Goal: Task Accomplishment & Management: Use online tool/utility

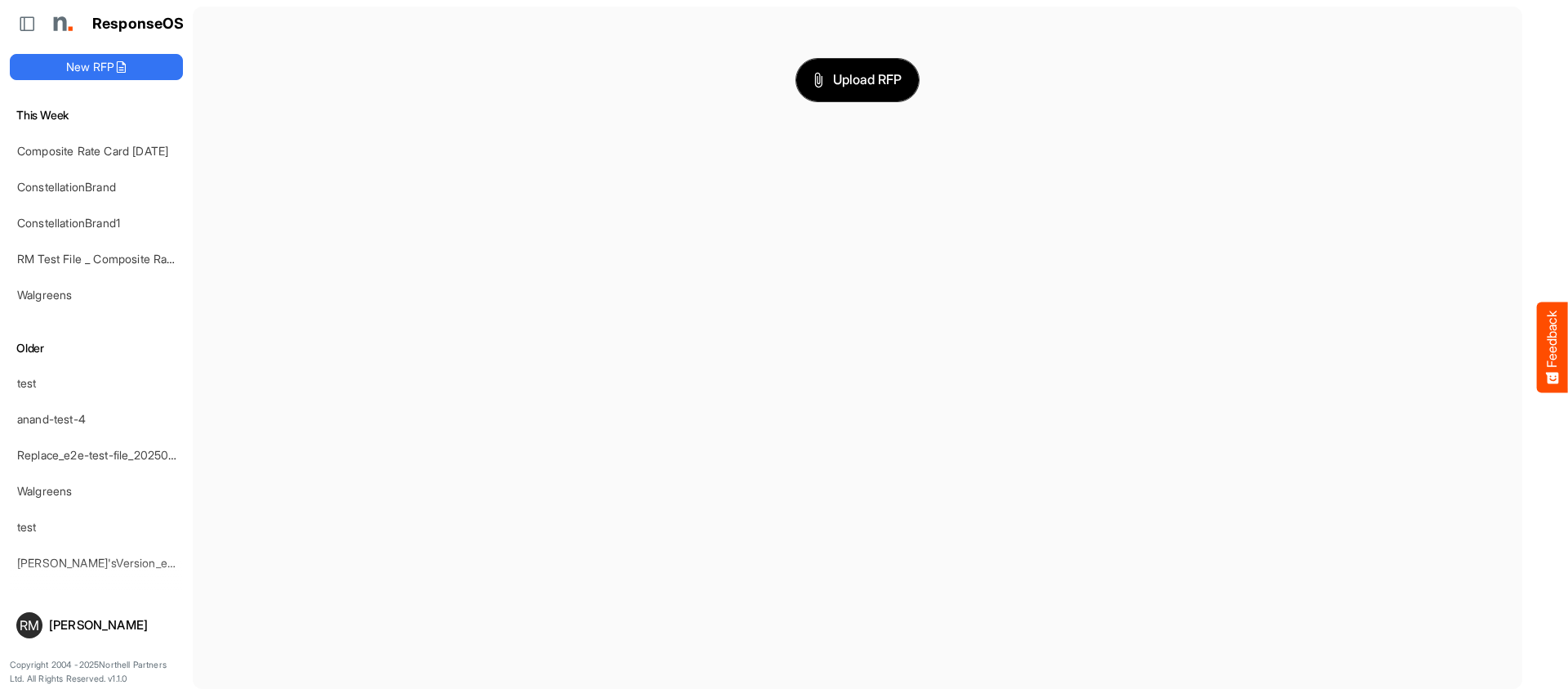
click at [835, 77] on span "Upload RFP" at bounding box center [857, 80] width 88 height 21
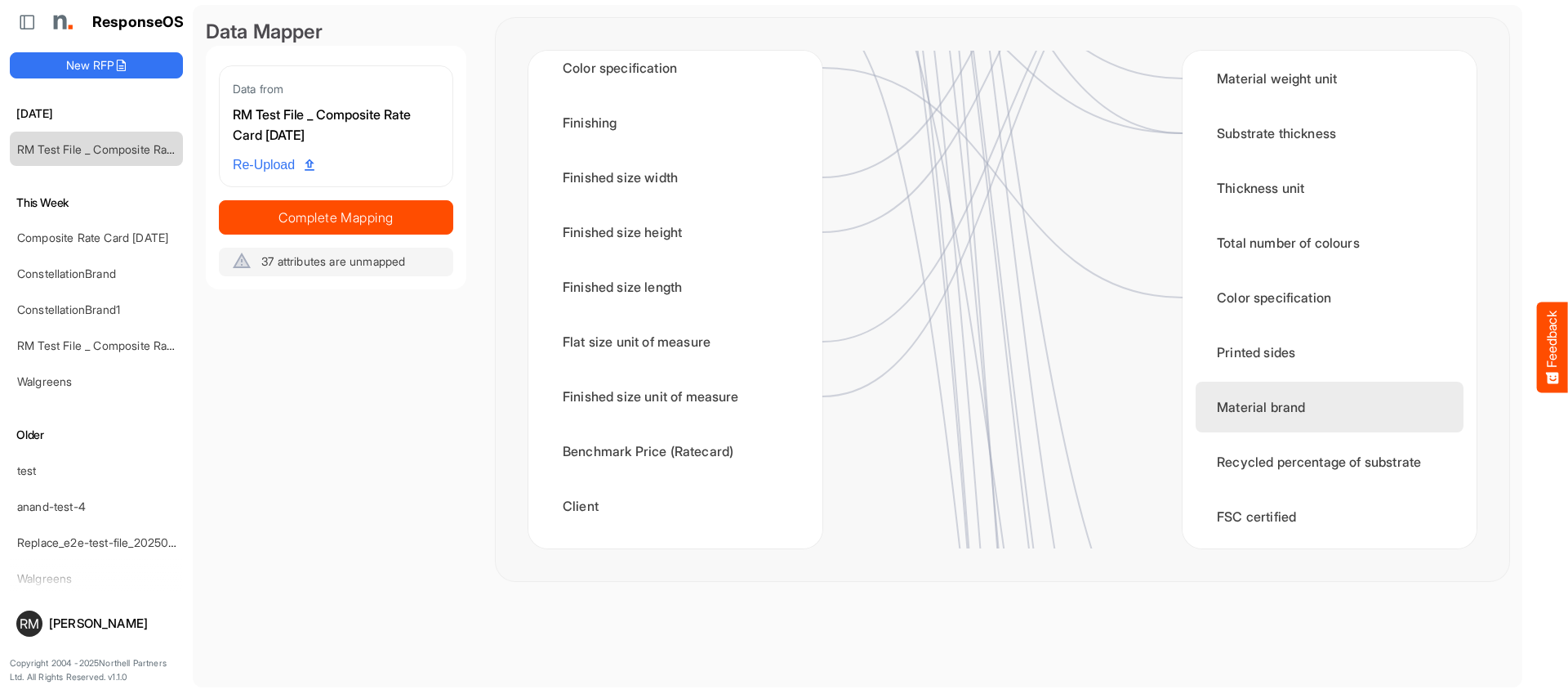
scroll to position [351, 0]
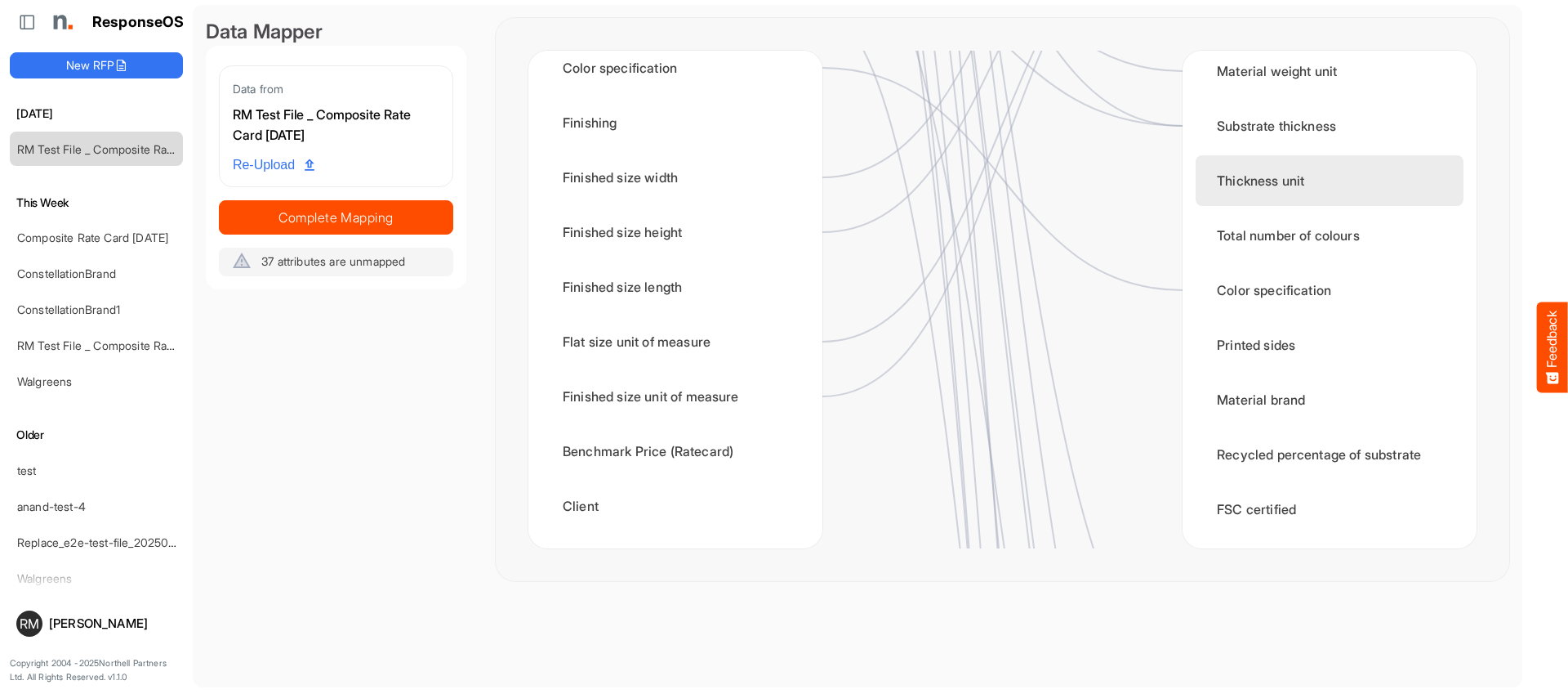
click at [1234, 187] on div "Thickness unit" at bounding box center [1330, 180] width 268 height 51
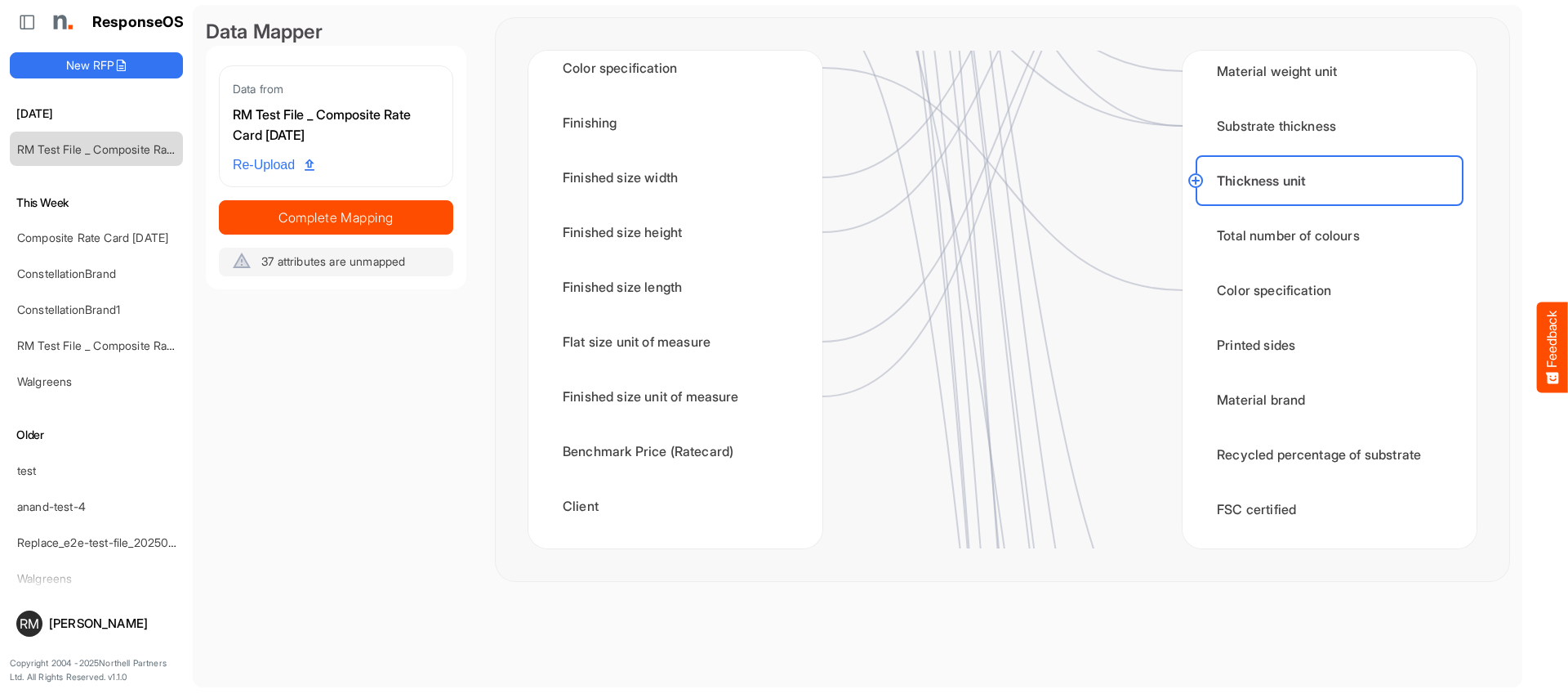
click at [1196, 182] on circle at bounding box center [1195, 180] width 19 height 19
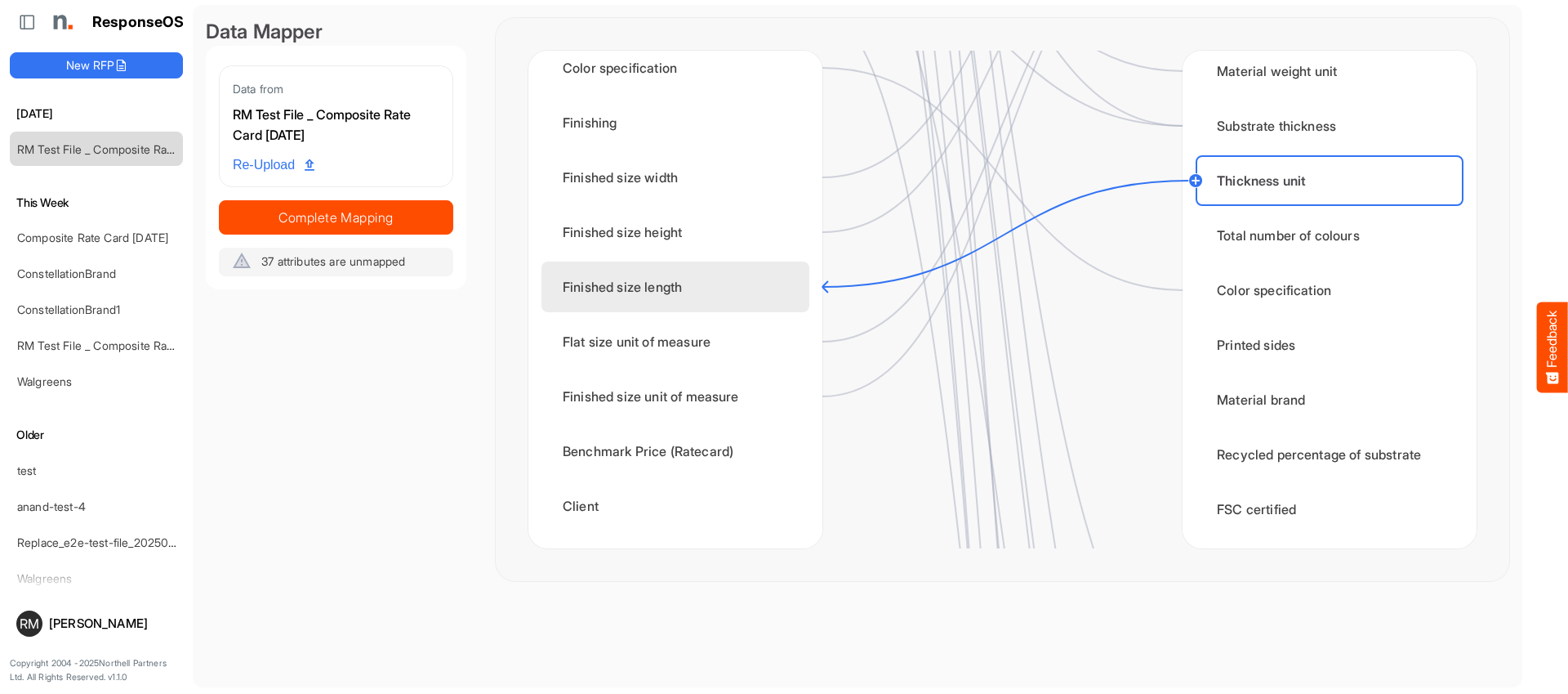
click at [717, 277] on div "Finished size length" at bounding box center [675, 287] width 268 height 51
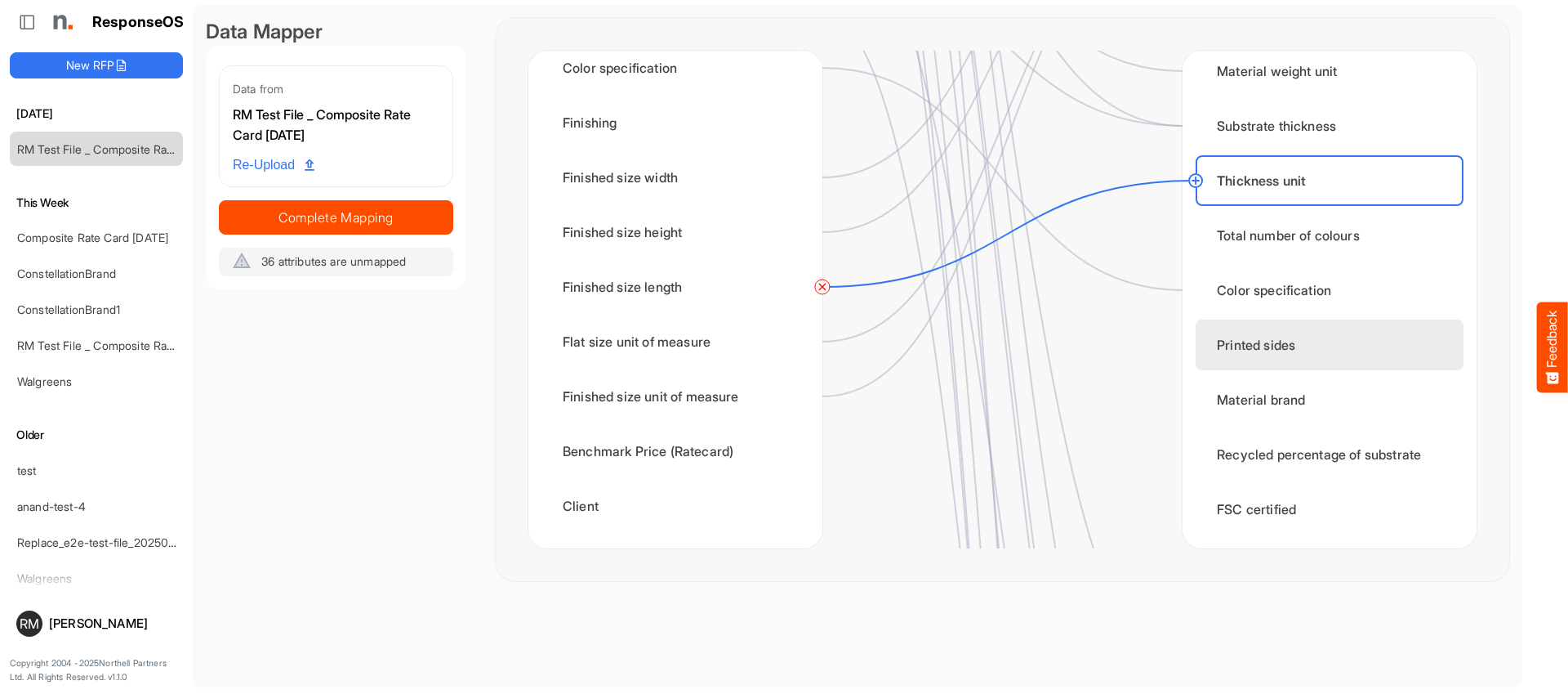
click at [1231, 337] on div "Printed sides" at bounding box center [1330, 344] width 268 height 51
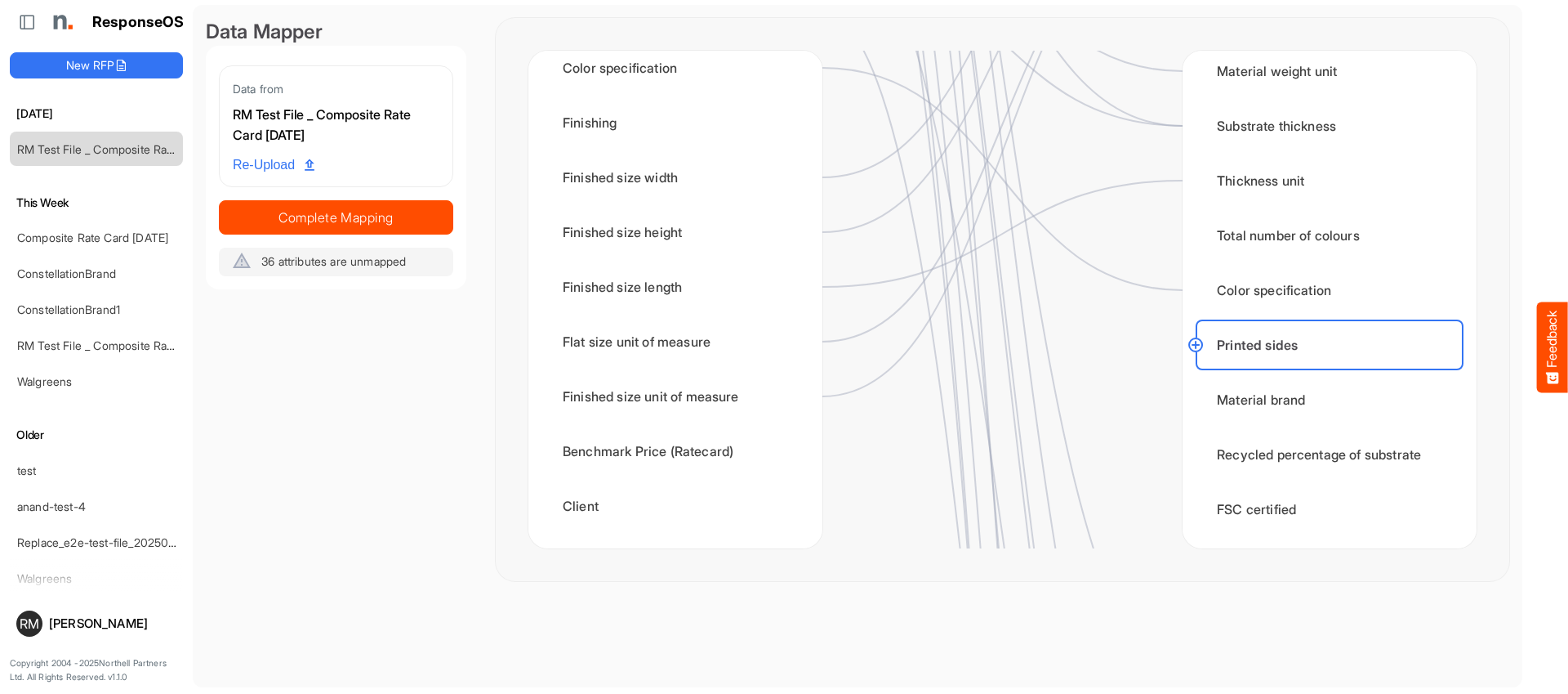
drag, startPoint x: 1199, startPoint y: 344, endPoint x: 1178, endPoint y: 344, distance: 21.0
click at [1196, 344] on circle at bounding box center [1195, 344] width 19 height 19
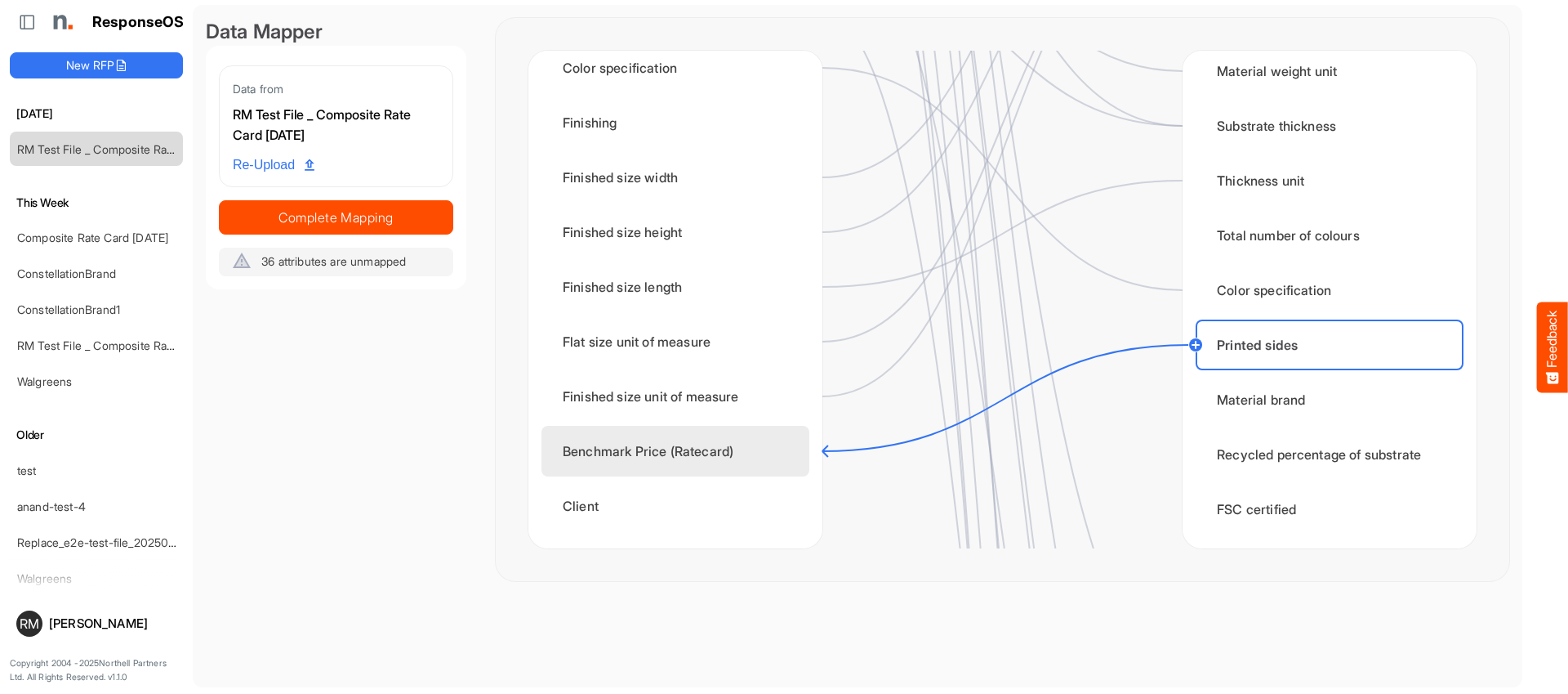
click at [724, 447] on div "Benchmark Price (Ratecard)" at bounding box center [675, 451] width 268 height 51
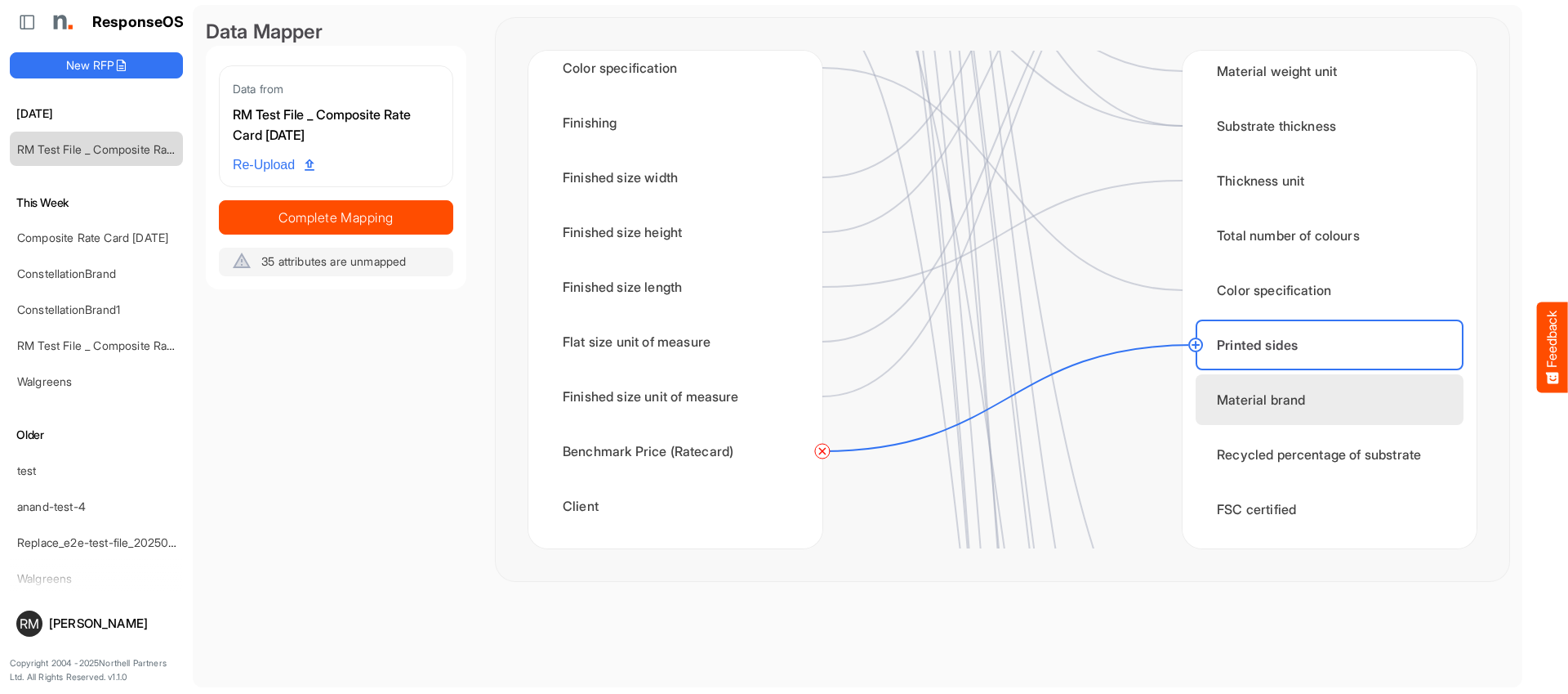
drag, startPoint x: 1254, startPoint y: 408, endPoint x: 1231, endPoint y: 409, distance: 23.0
click at [1253, 408] on div "Material brand" at bounding box center [1330, 399] width 268 height 51
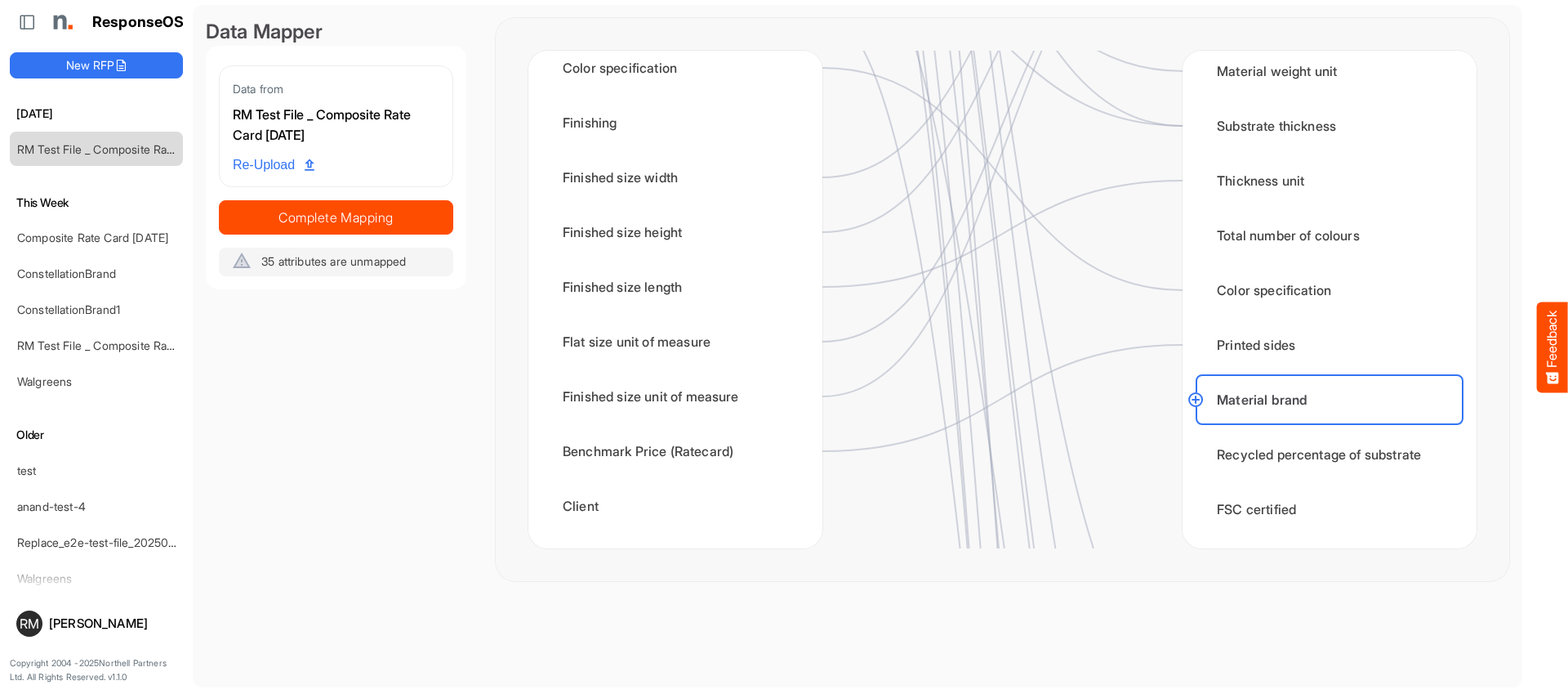
drag, startPoint x: 1197, startPoint y: 400, endPoint x: 1167, endPoint y: 402, distance: 30.1
click at [1183, 401] on div "RM Test File _ Composite Rate Card [DATE] Product type Folding Diecutting Lamin…" at bounding box center [1002, 300] width 949 height 497
drag, startPoint x: 1197, startPoint y: 394, endPoint x: 1161, endPoint y: 415, distance: 41.7
click at [1198, 394] on circle at bounding box center [1195, 399] width 19 height 19
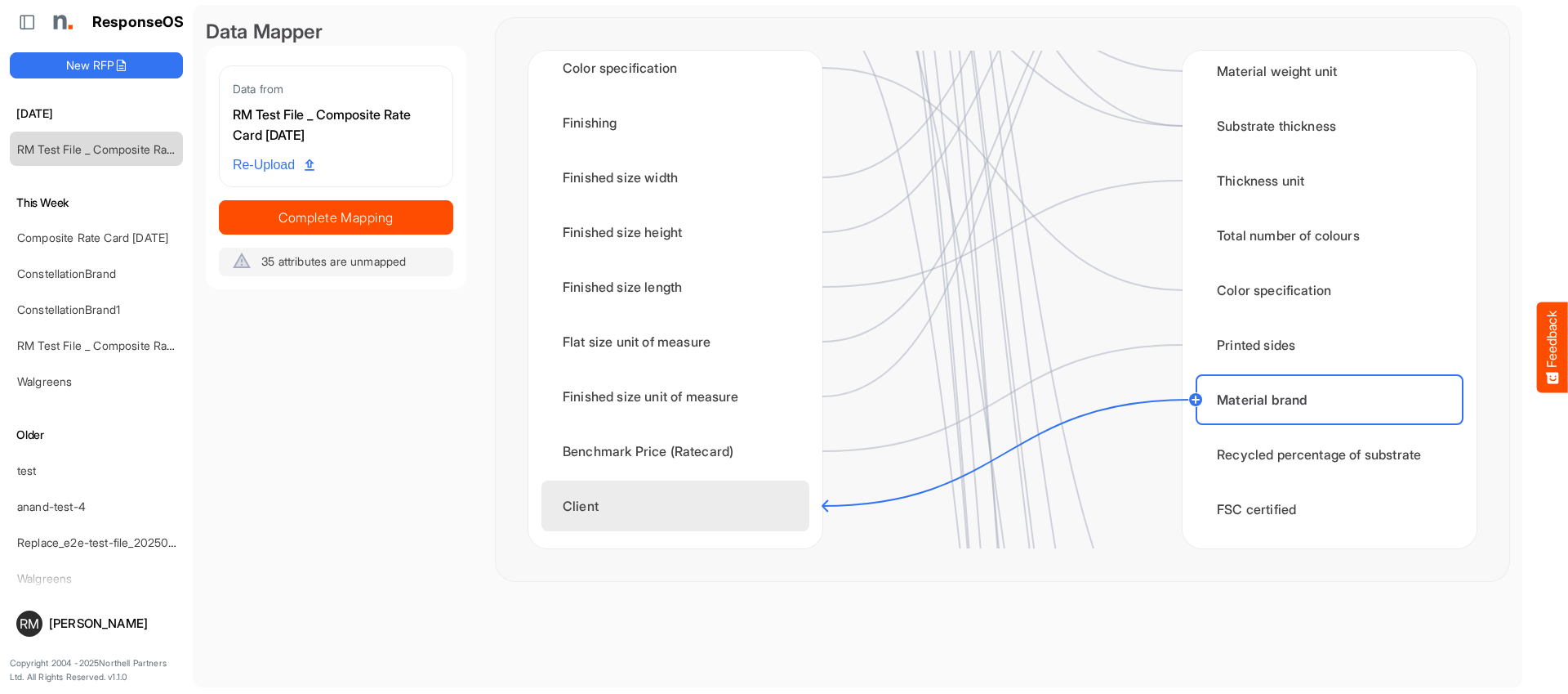
click at [718, 491] on div "Client" at bounding box center [675, 506] width 268 height 51
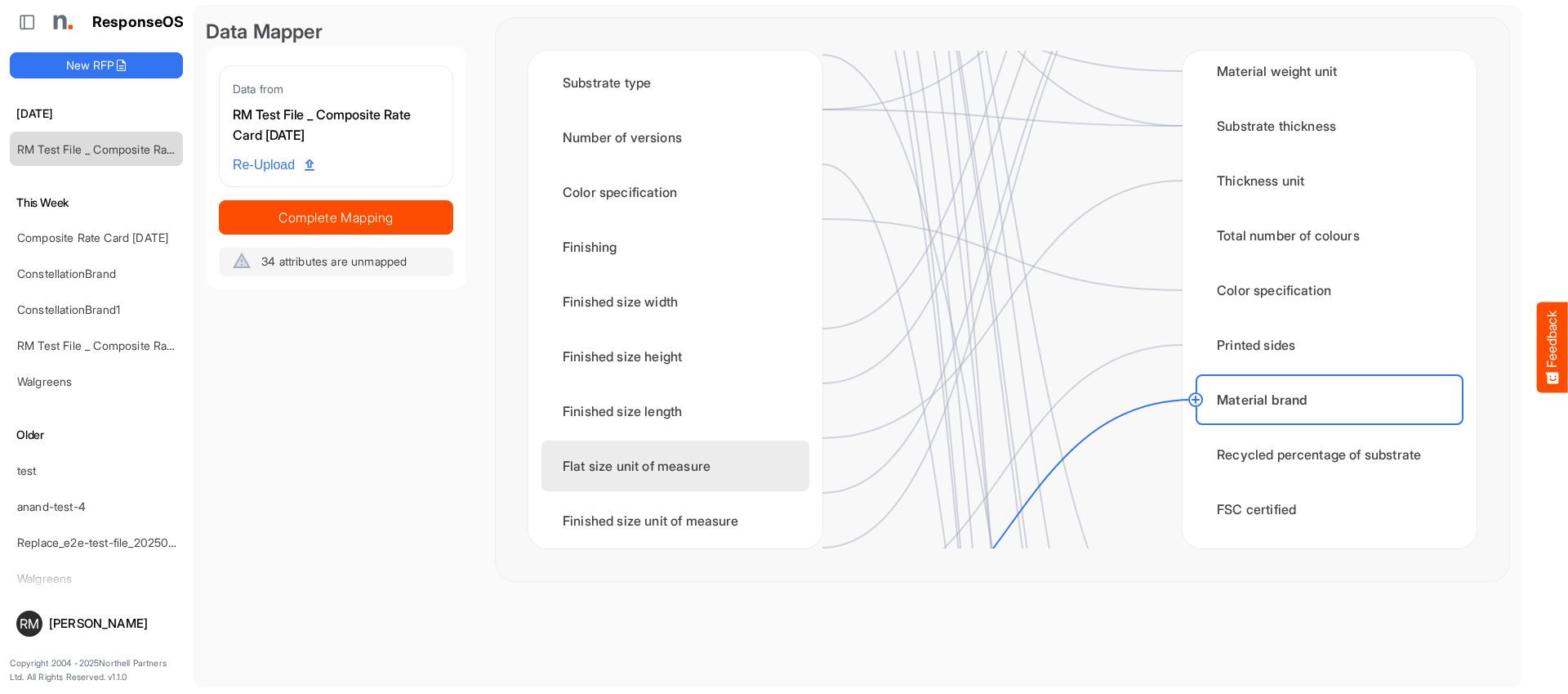
scroll to position [607, 0]
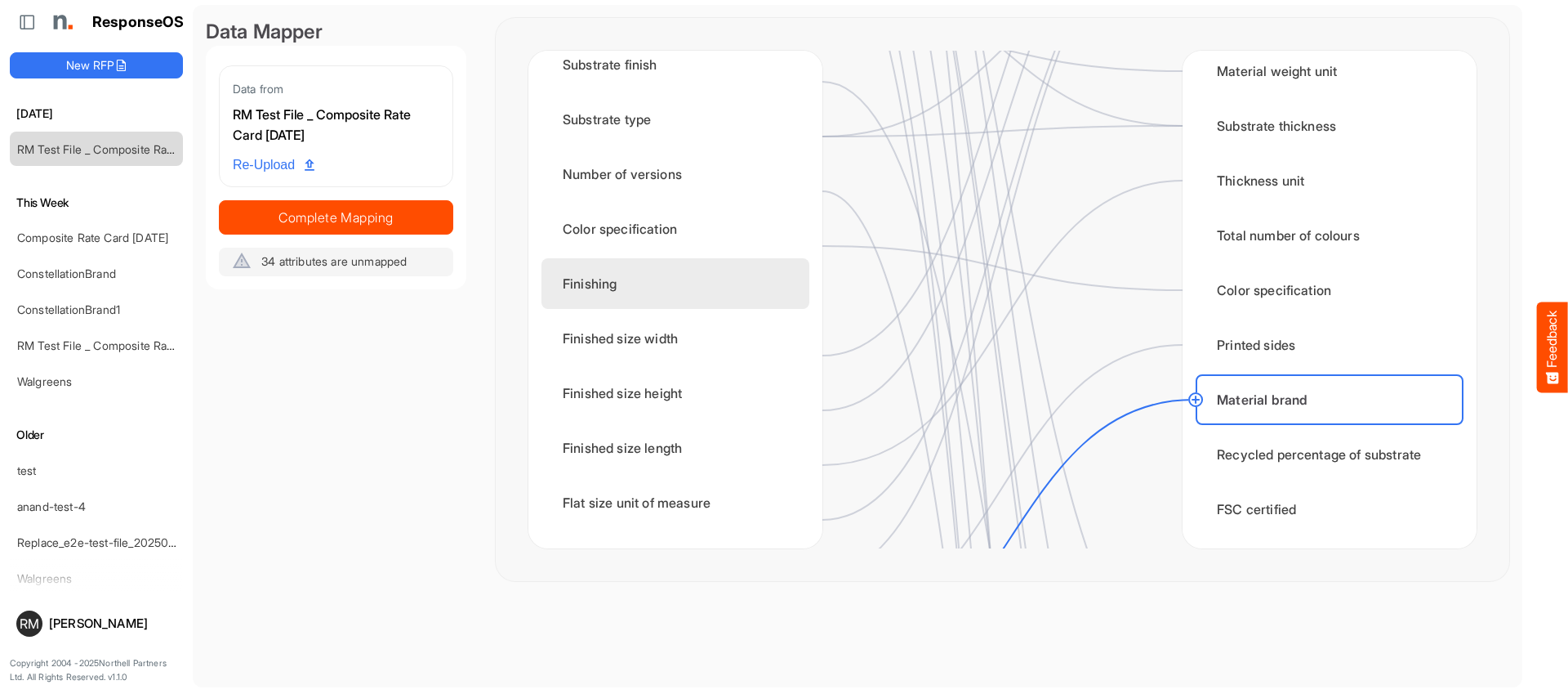
drag, startPoint x: 702, startPoint y: 302, endPoint x: 776, endPoint y: 306, distance: 74.1
click at [702, 302] on div "Finishing" at bounding box center [675, 283] width 268 height 51
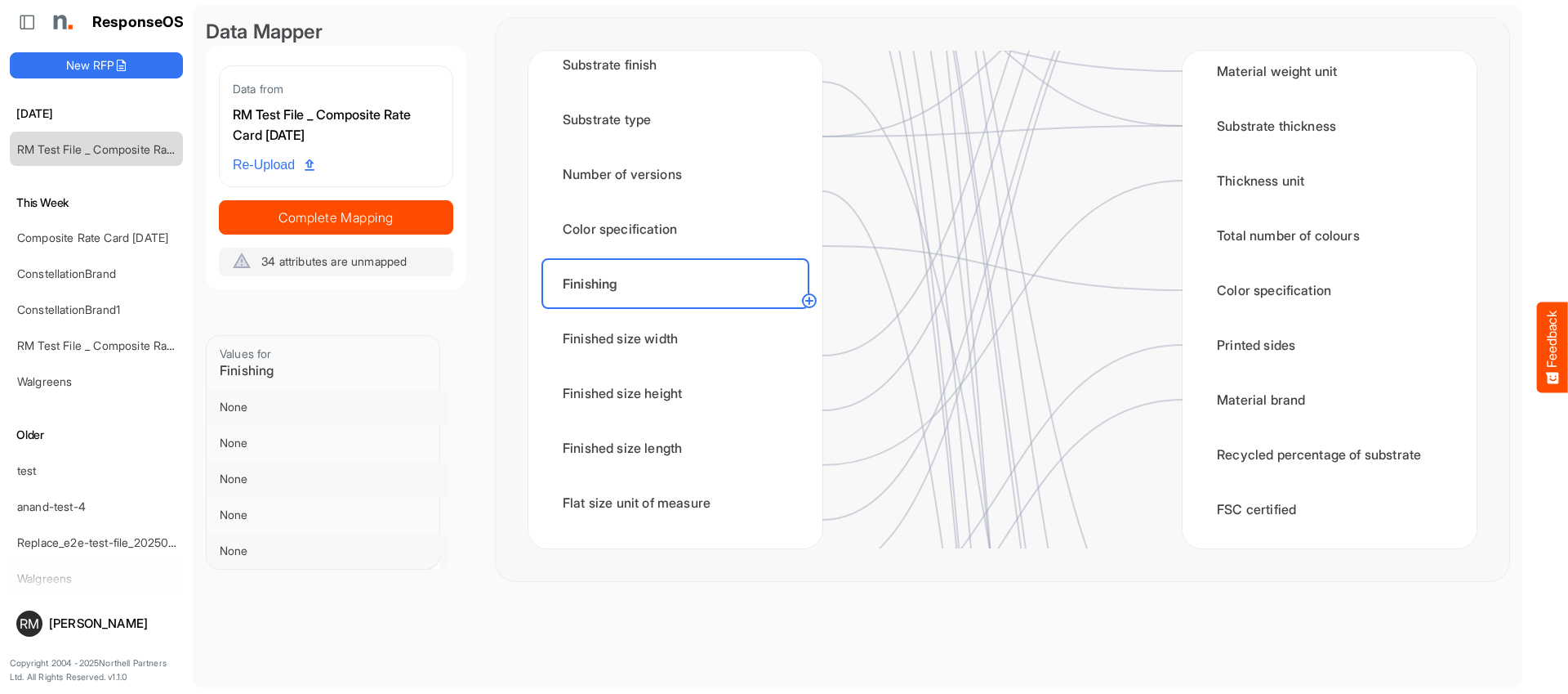
click at [808, 302] on circle at bounding box center [809, 301] width 19 height 19
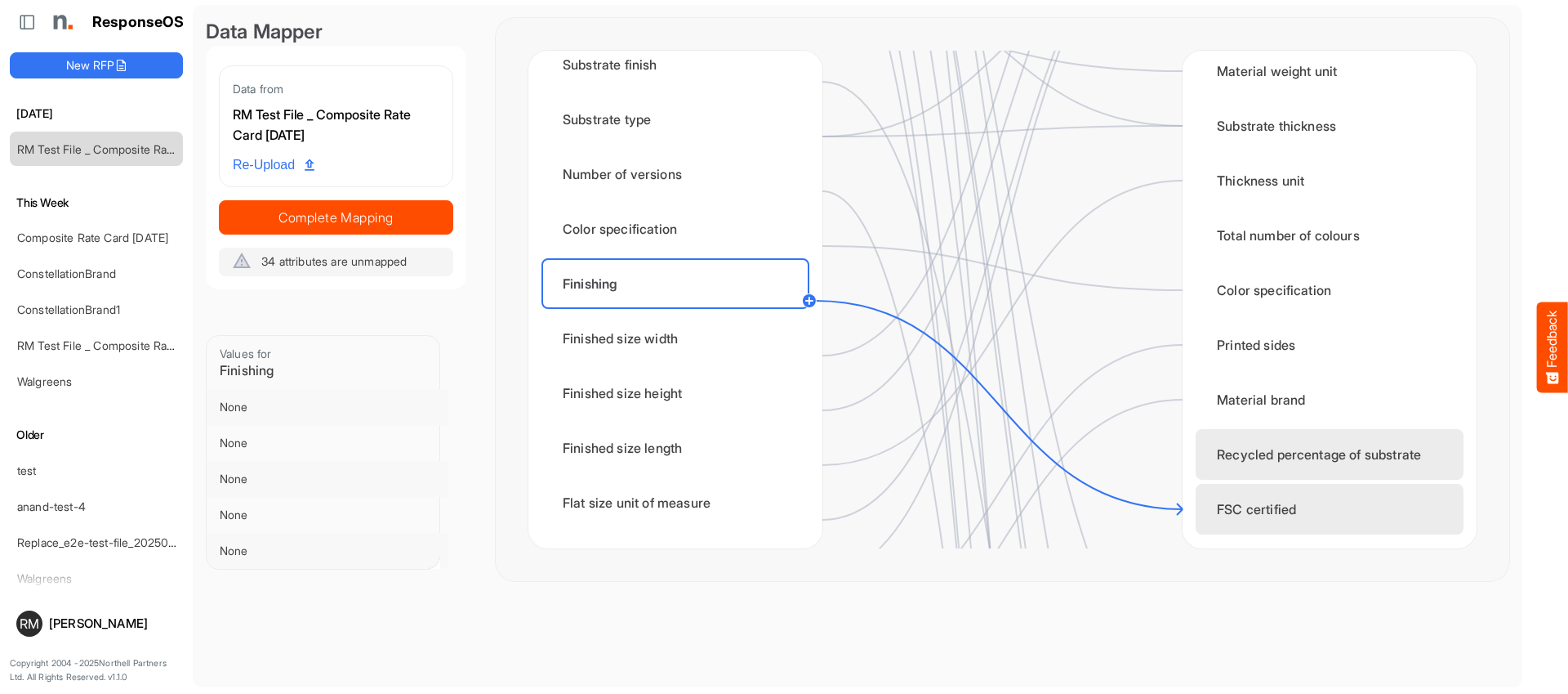
click at [1219, 476] on div "Recycled percentage of substrate" at bounding box center [1330, 454] width 268 height 51
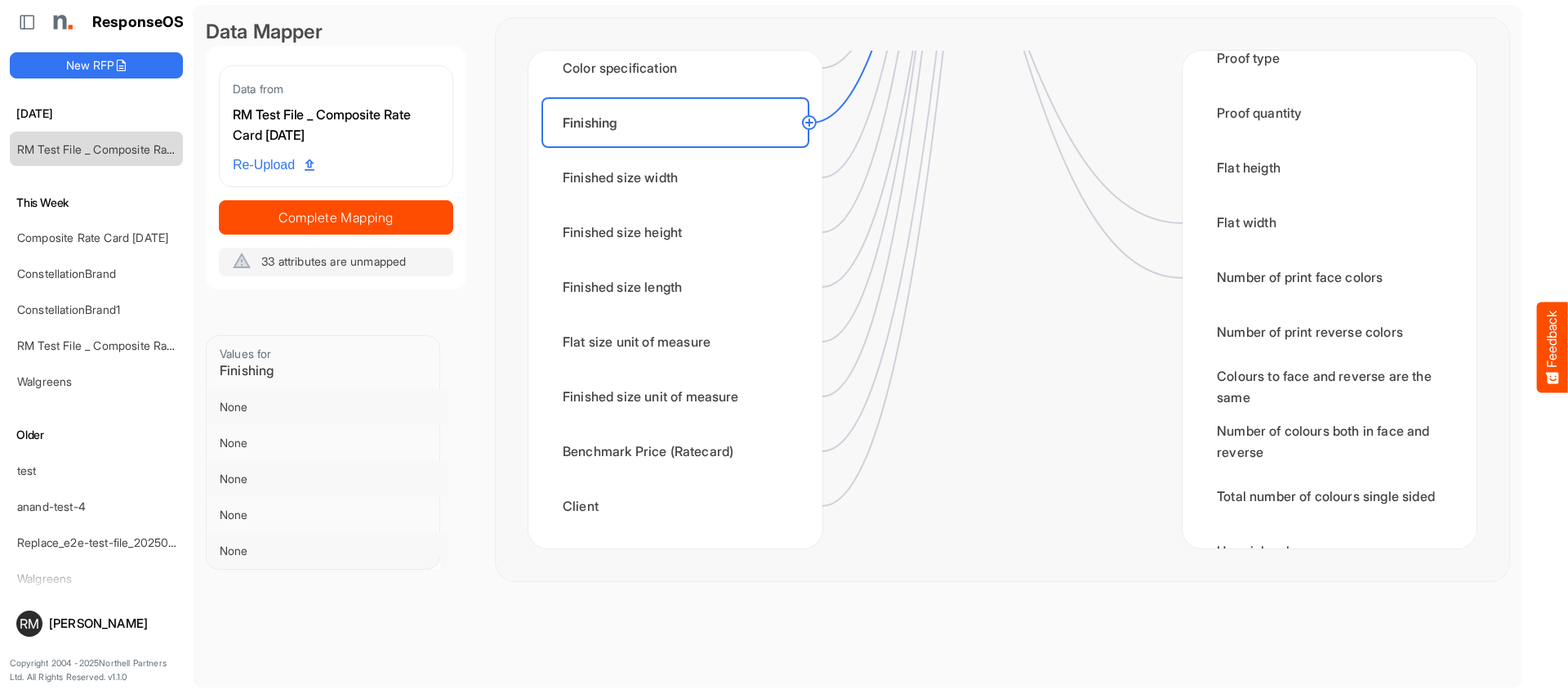
scroll to position [2654, 0]
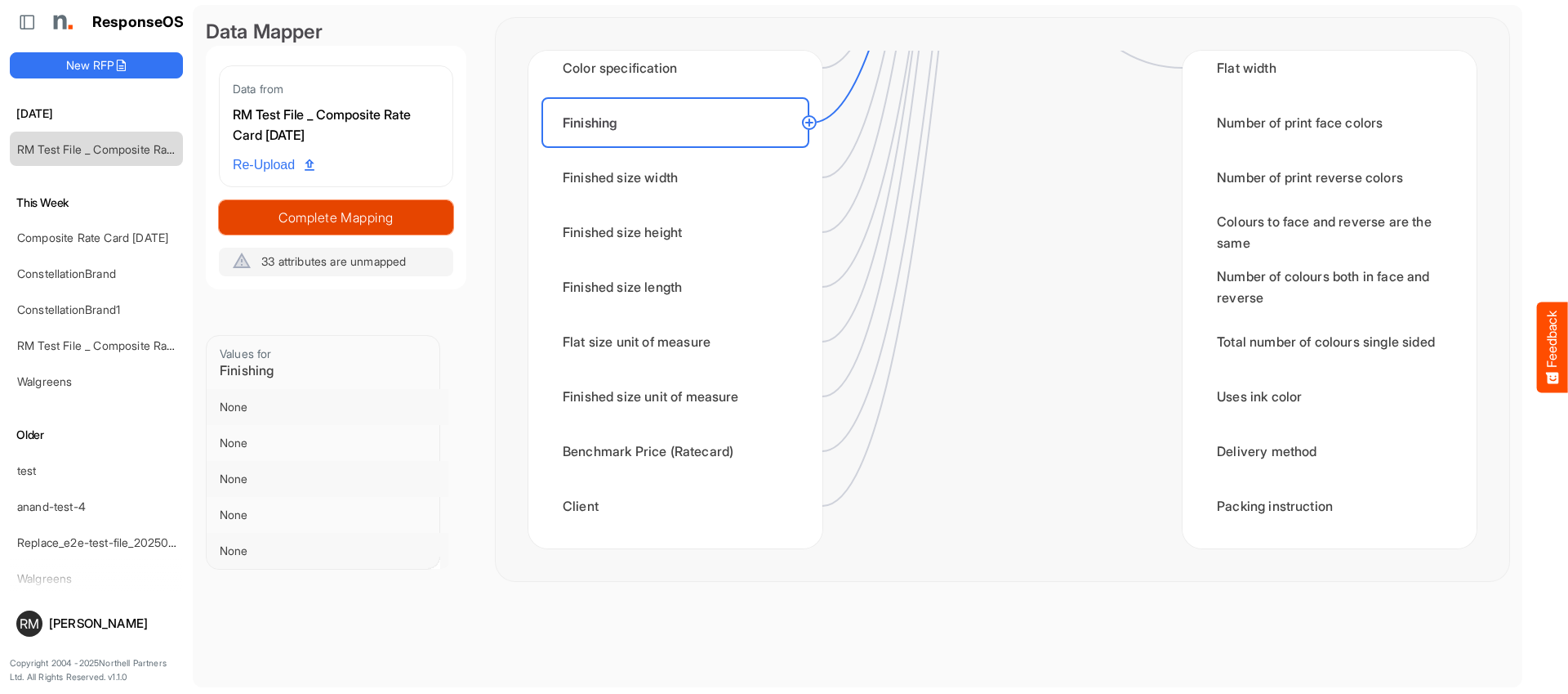
click at [372, 222] on span "Complete Mapping" at bounding box center [336, 217] width 233 height 23
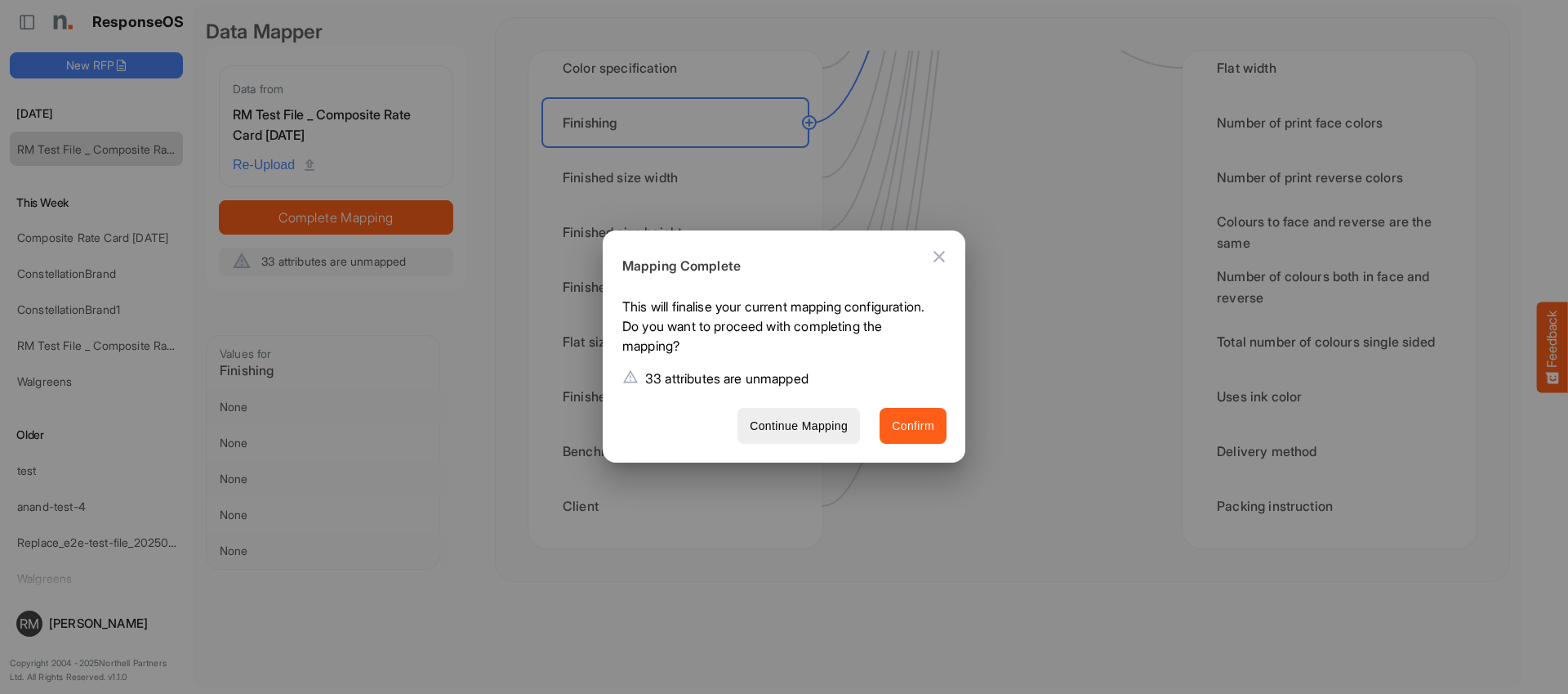
click at [932, 435] on span "Confirm" at bounding box center [913, 426] width 43 height 20
